Goal: Task Accomplishment & Management: Use online tool/utility

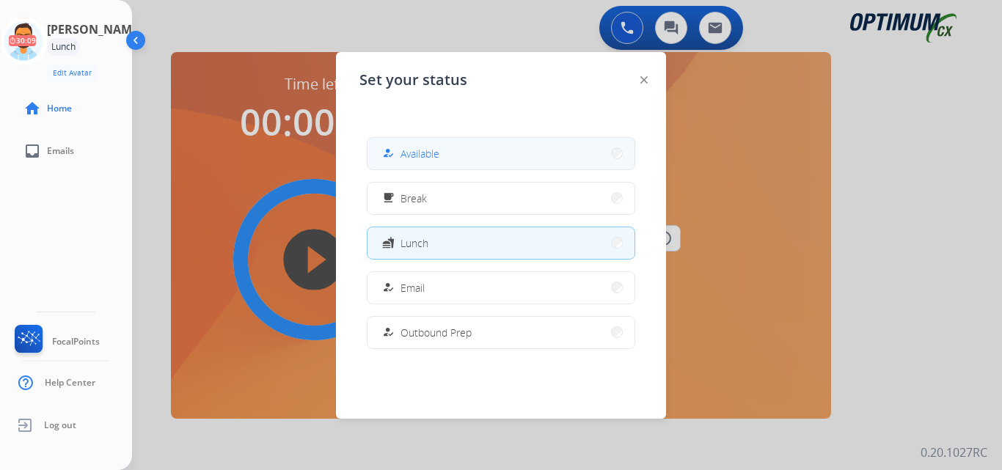
click at [423, 157] on span "Available" at bounding box center [420, 153] width 39 height 15
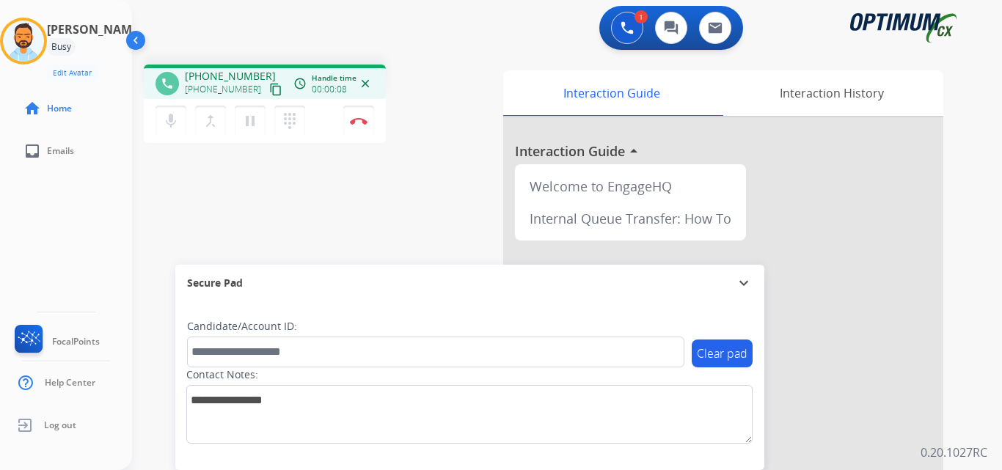
click at [269, 88] on mat-icon "content_copy" at bounding box center [275, 89] width 13 height 13
click at [360, 125] on button "Disconnect" at bounding box center [358, 121] width 31 height 31
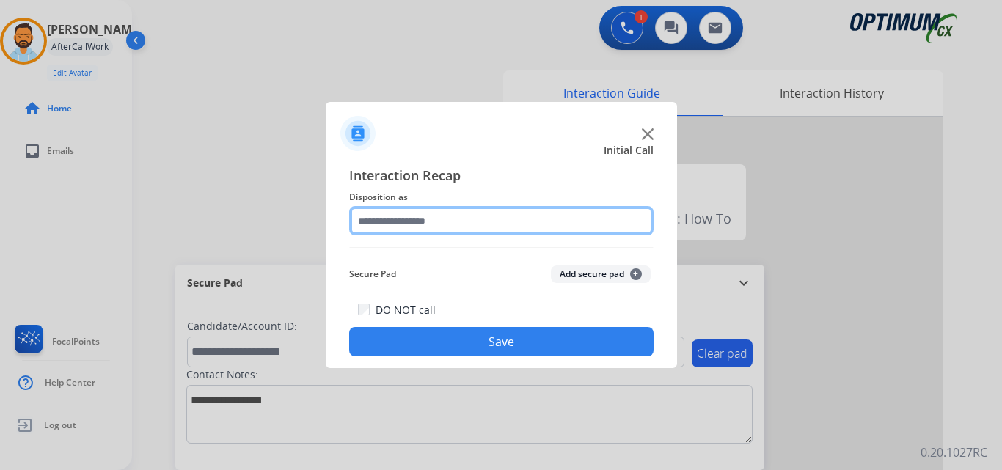
click at [442, 216] on input "text" at bounding box center [501, 220] width 304 height 29
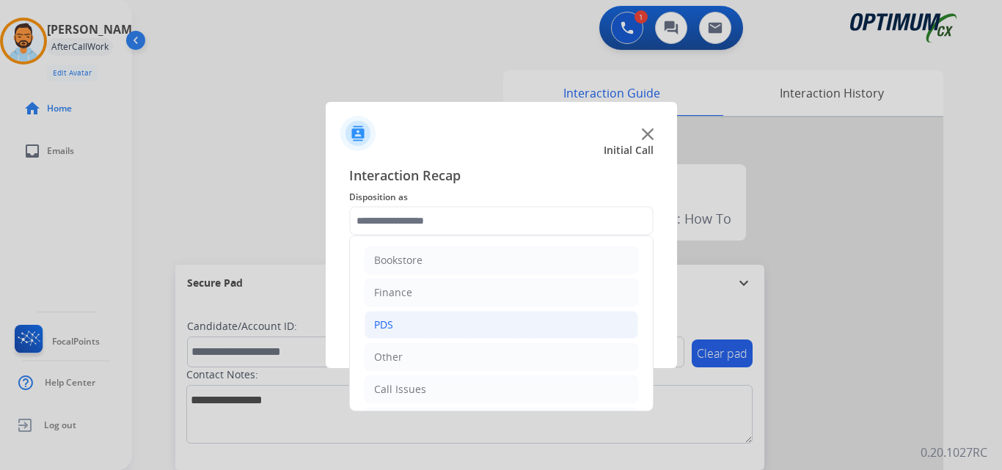
click at [438, 321] on li "PDS" at bounding box center [502, 325] width 274 height 28
click at [386, 324] on div "Other" at bounding box center [388, 328] width 29 height 15
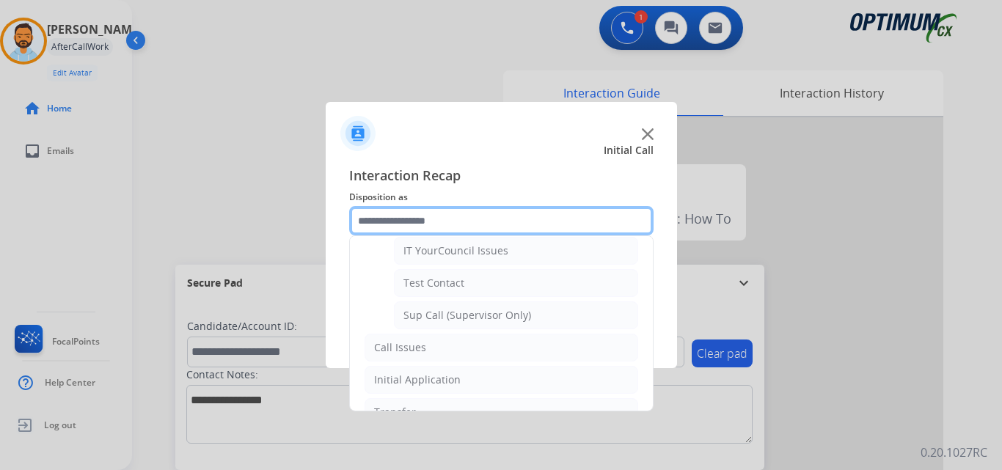
scroll to position [326, 0]
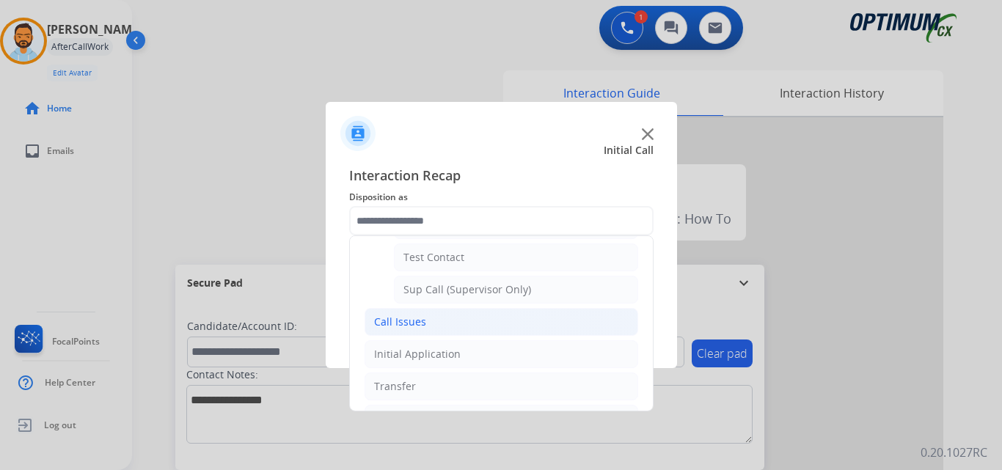
click at [425, 336] on li "Call Issues" at bounding box center [502, 322] width 274 height 28
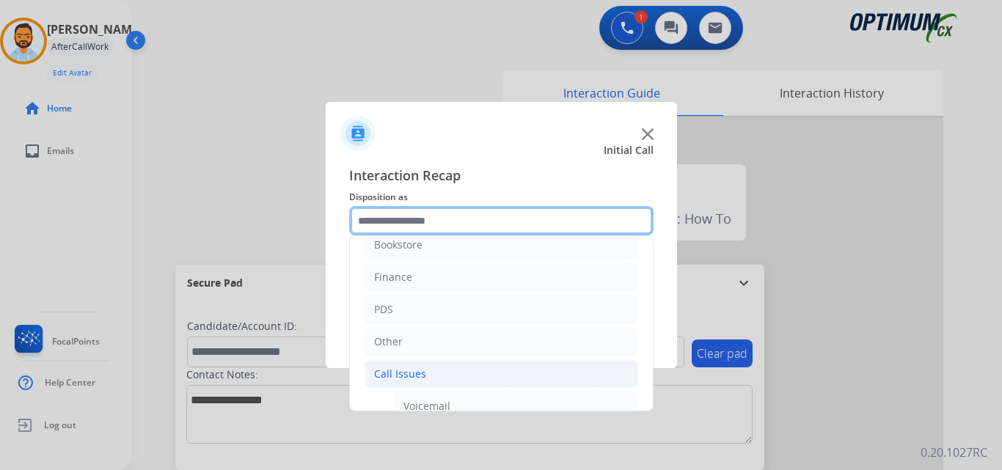
scroll to position [0, 0]
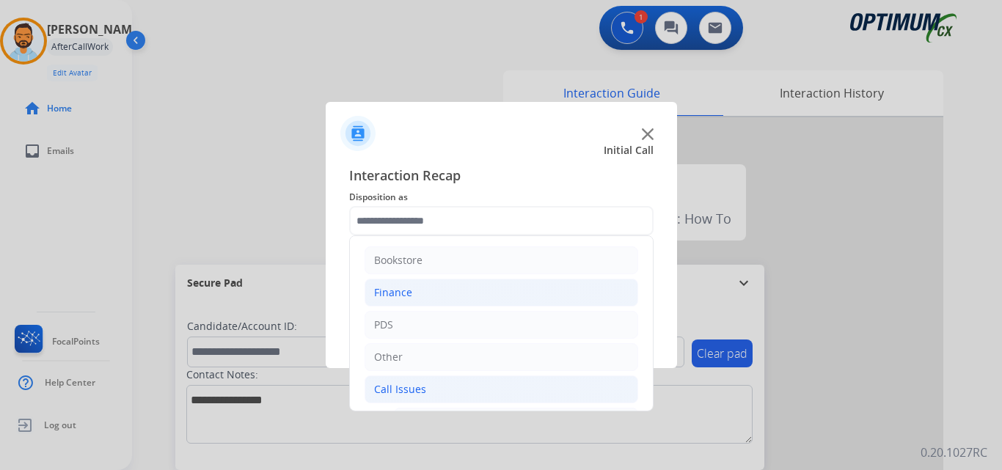
click at [451, 293] on li "Finance" at bounding box center [502, 293] width 274 height 28
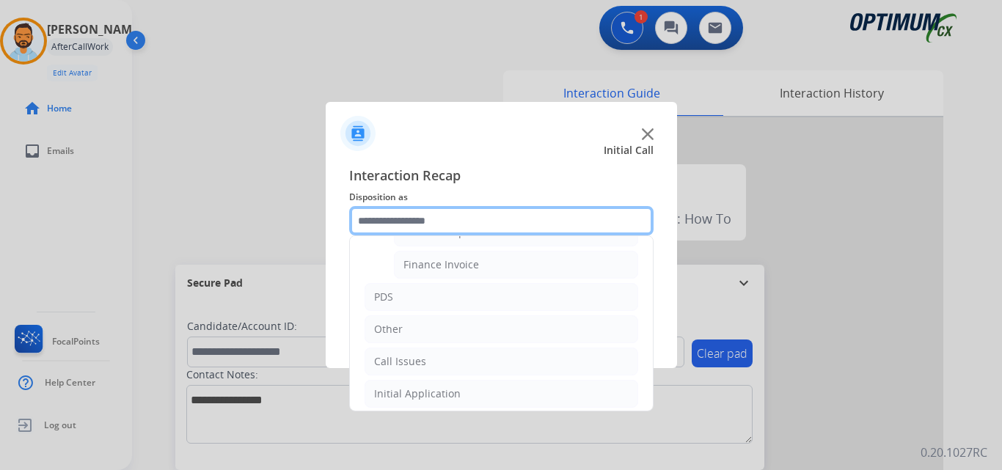
scroll to position [156, 0]
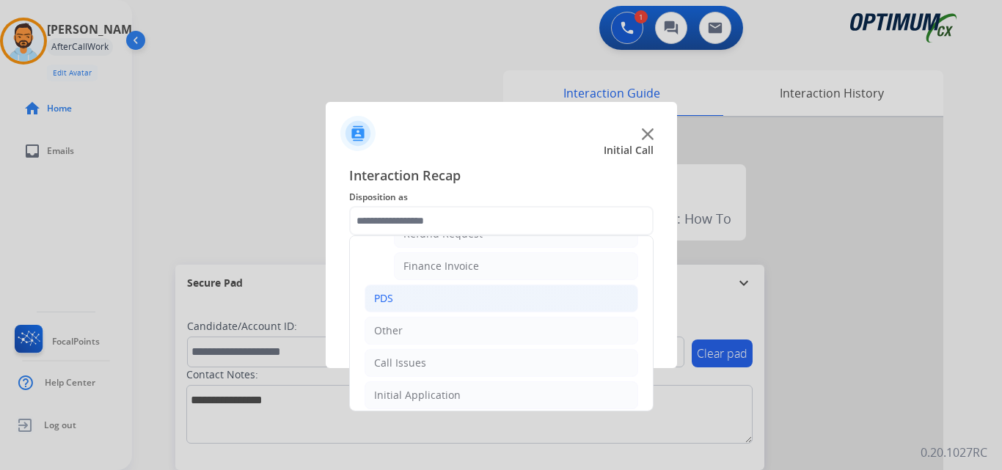
click at [430, 309] on li "PDS" at bounding box center [502, 299] width 274 height 28
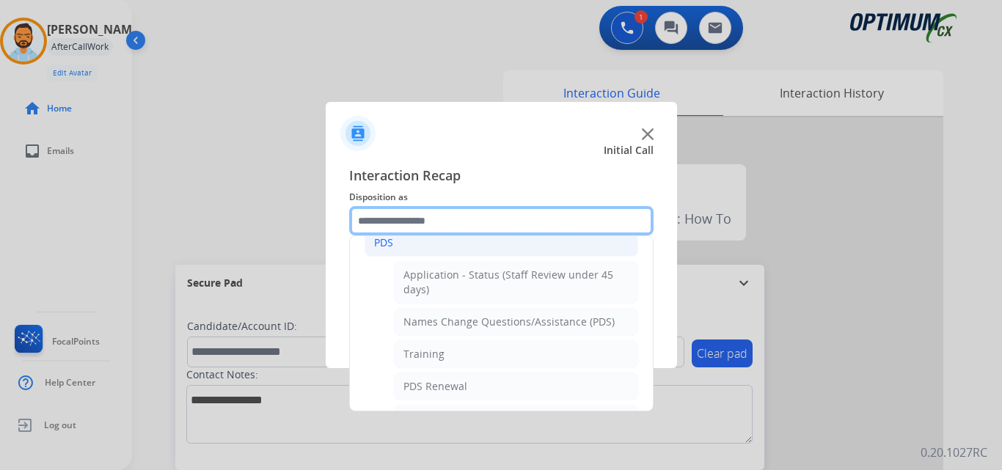
scroll to position [0, 0]
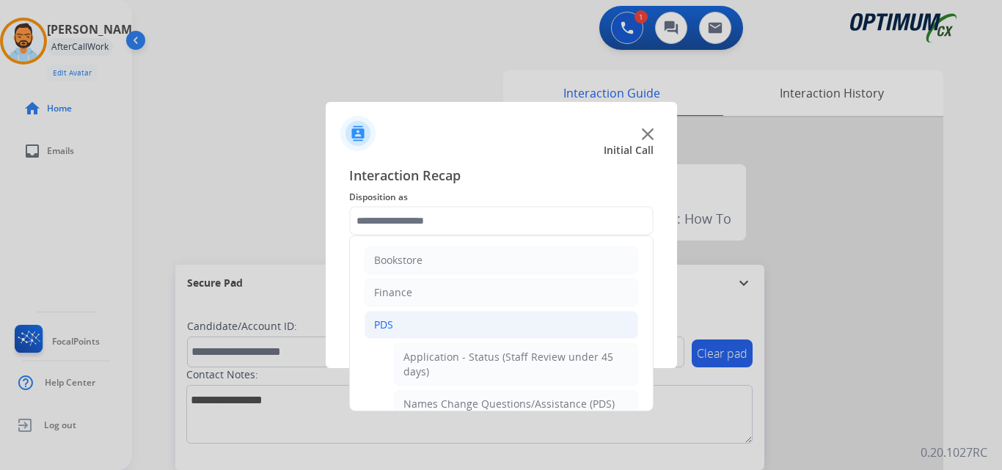
click at [408, 335] on li "PDS" at bounding box center [502, 325] width 274 height 28
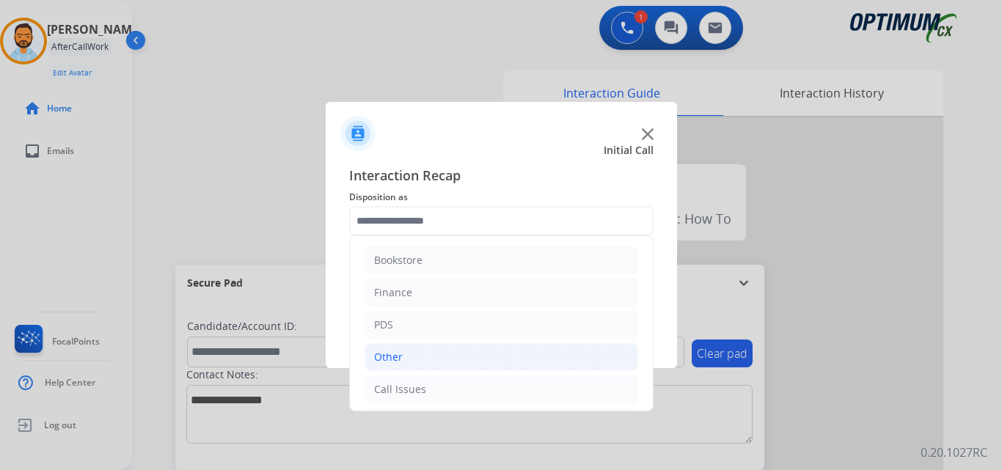
click at [442, 354] on li "Other" at bounding box center [502, 357] width 274 height 28
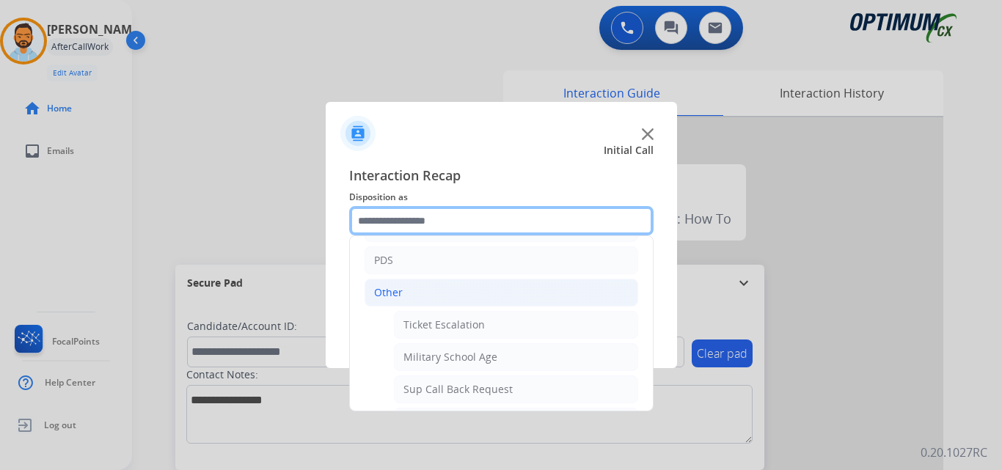
scroll to position [42, 0]
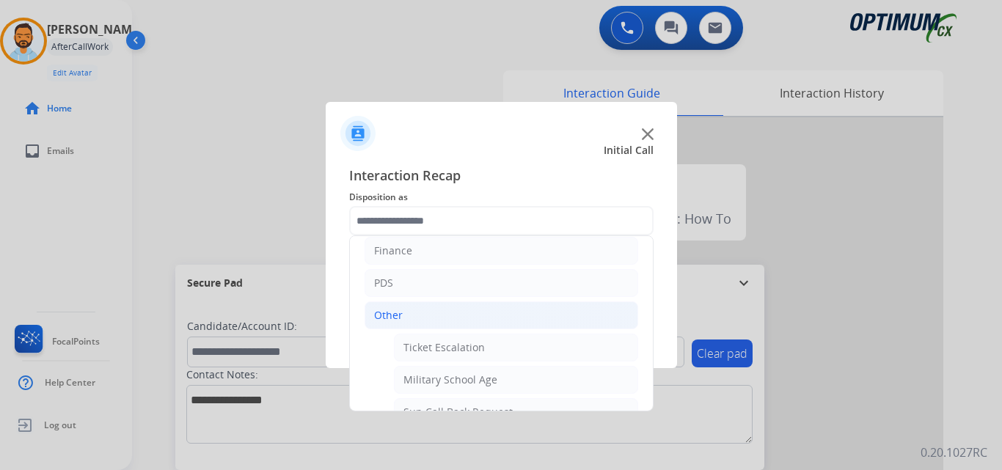
click at [386, 311] on div "Other" at bounding box center [388, 315] width 29 height 15
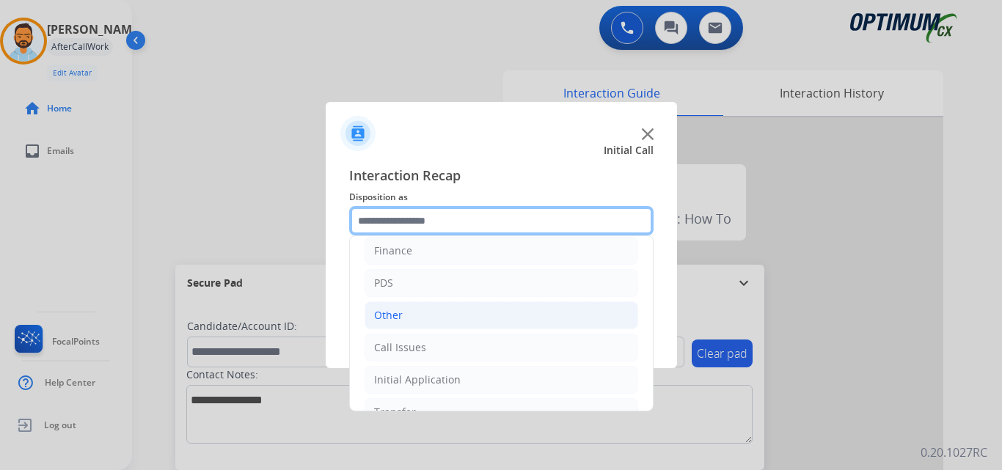
scroll to position [100, 0]
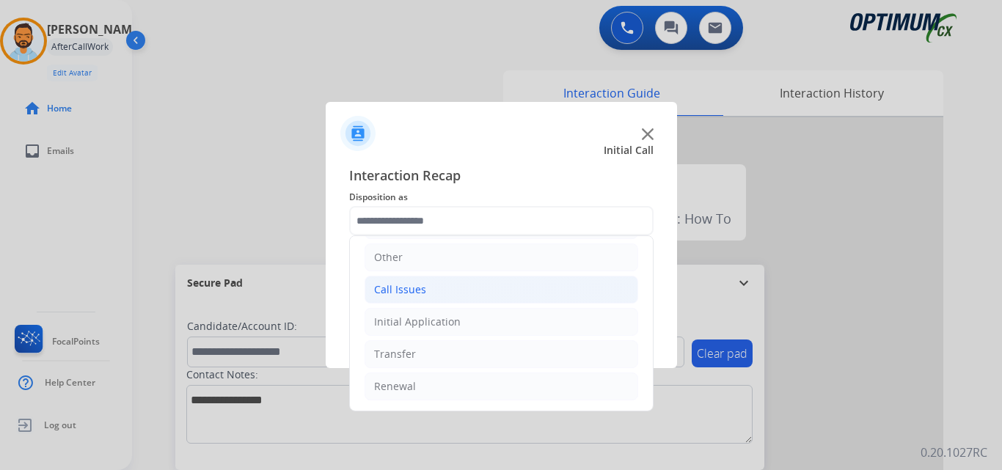
click at [458, 290] on li "Call Issues" at bounding box center [502, 290] width 274 height 28
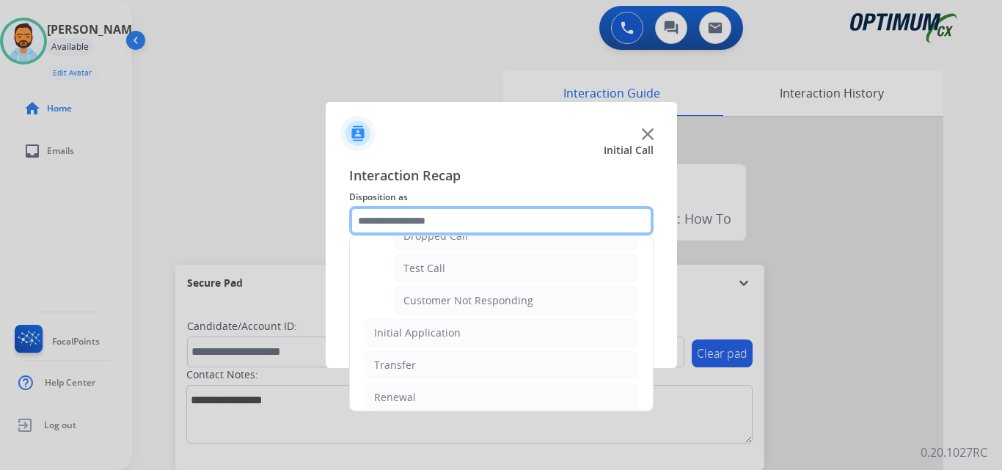
scroll to position [261, 0]
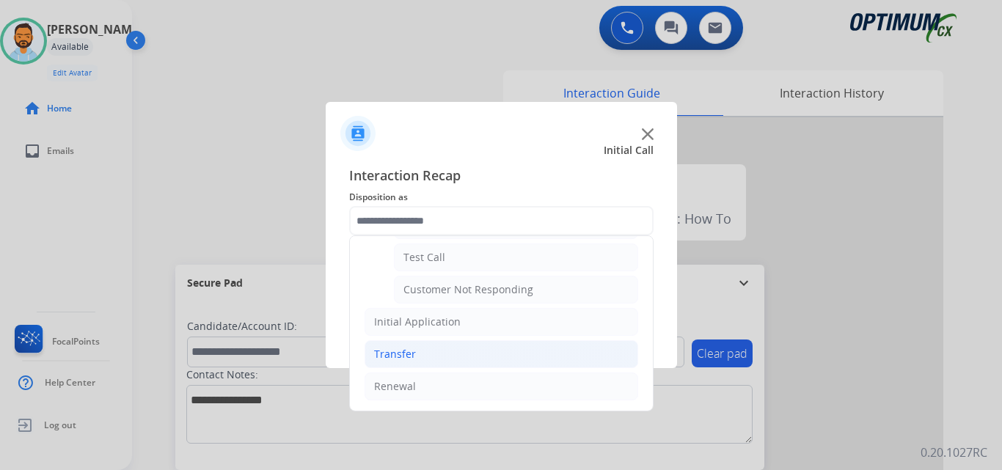
click at [442, 346] on li "Transfer" at bounding box center [502, 354] width 274 height 28
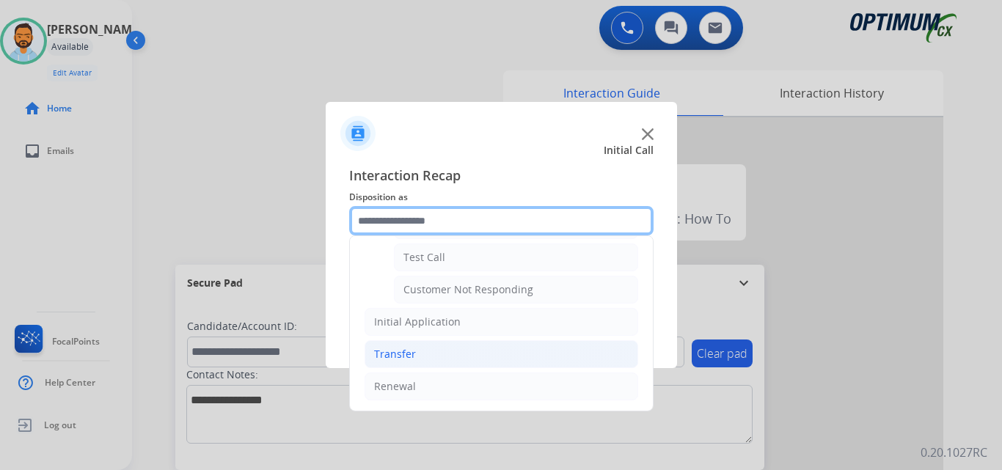
scroll to position [132, 0]
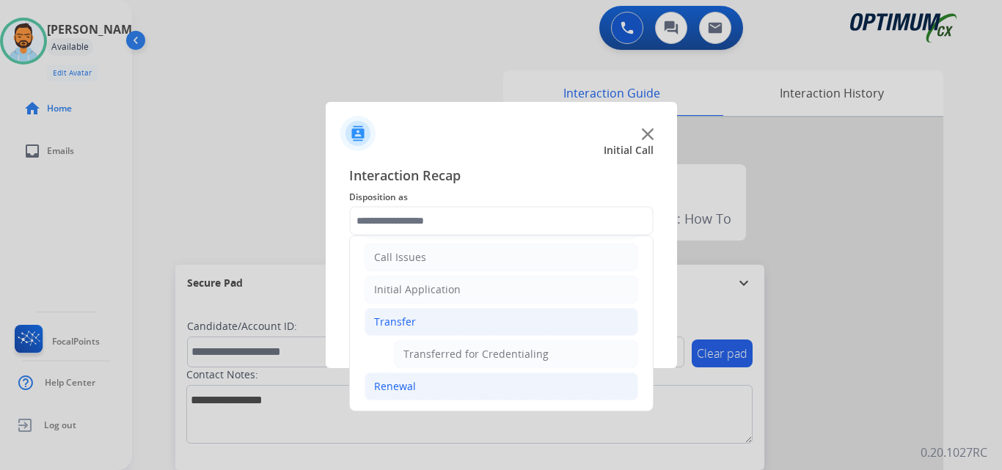
click at [426, 397] on li "Renewal" at bounding box center [502, 387] width 274 height 28
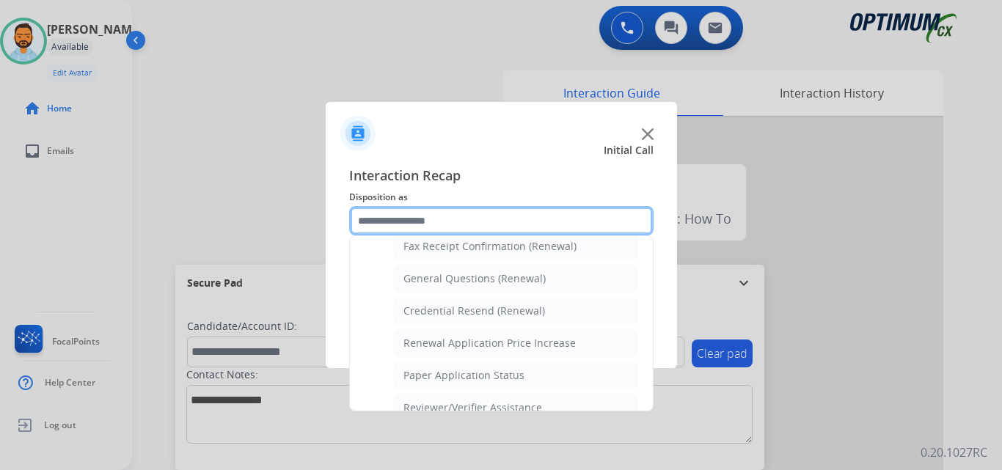
scroll to position [0, 0]
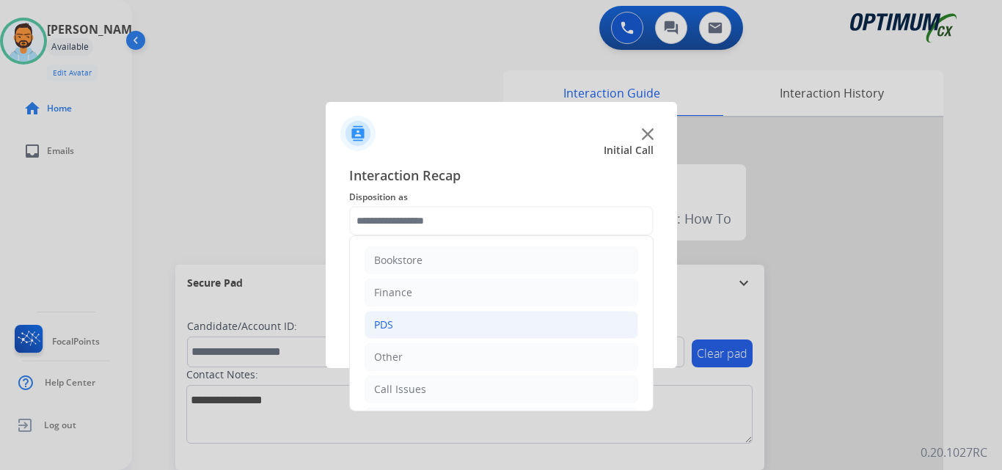
click at [423, 326] on li "PDS" at bounding box center [502, 325] width 274 height 28
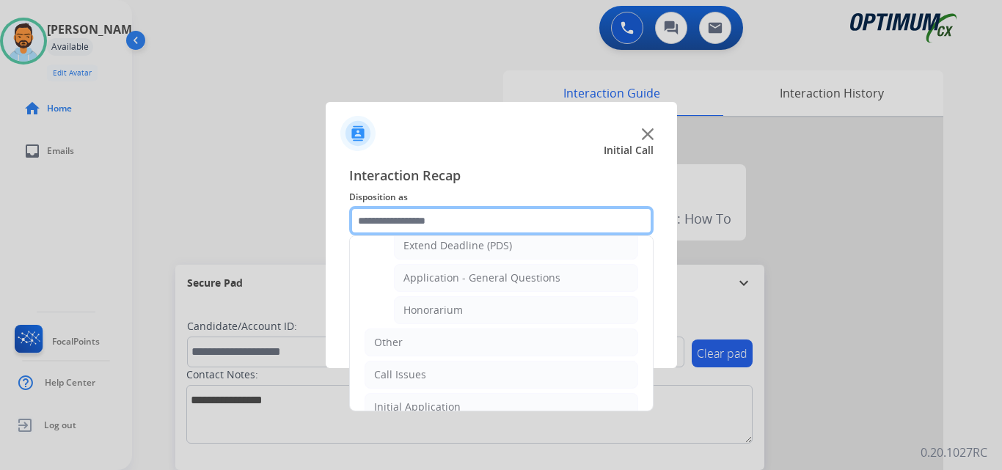
scroll to position [428, 0]
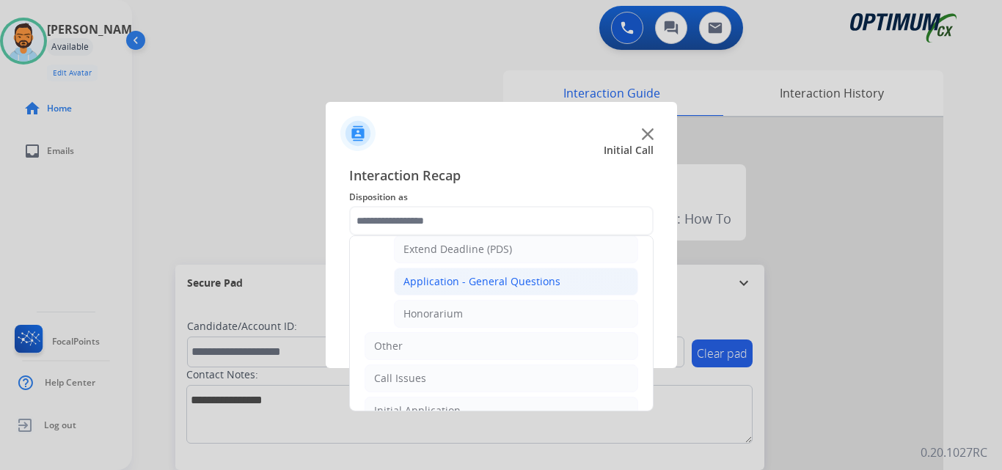
click at [543, 282] on div "Application - General Questions" at bounding box center [481, 281] width 157 height 15
type input "**********"
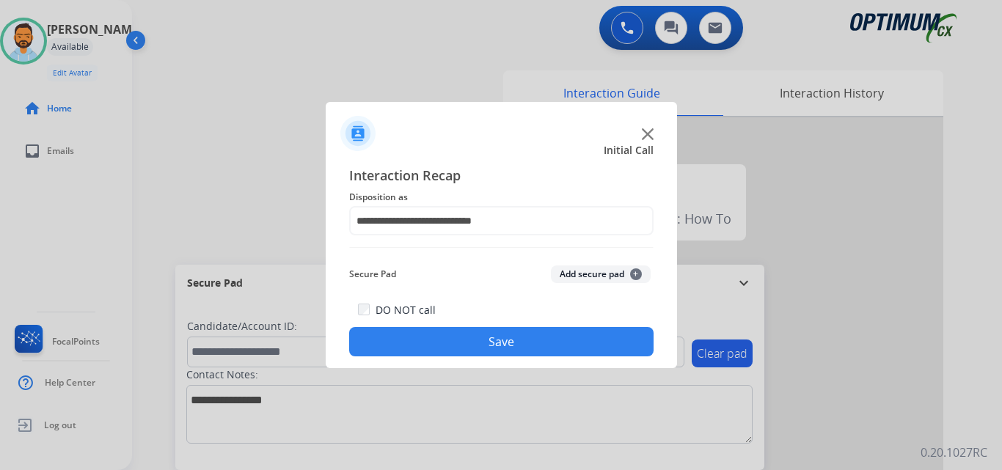
click at [509, 346] on button "Save" at bounding box center [501, 341] width 304 height 29
